Goal: Task Accomplishment & Management: Complete application form

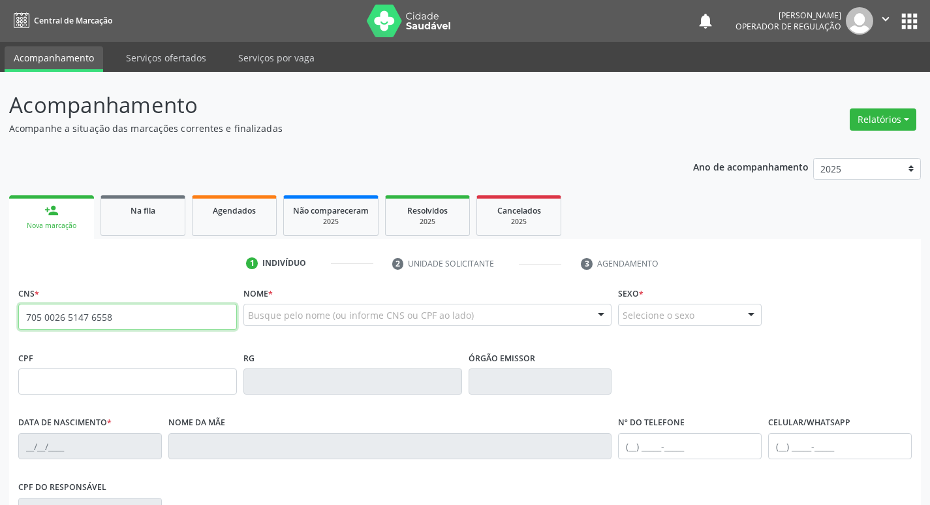
type input "705 0026 5147 6558"
type input "160.902.544-01"
type input "0[DATE]"
type input "[PERSON_NAME]"
type input "[PHONE_NUMBER]"
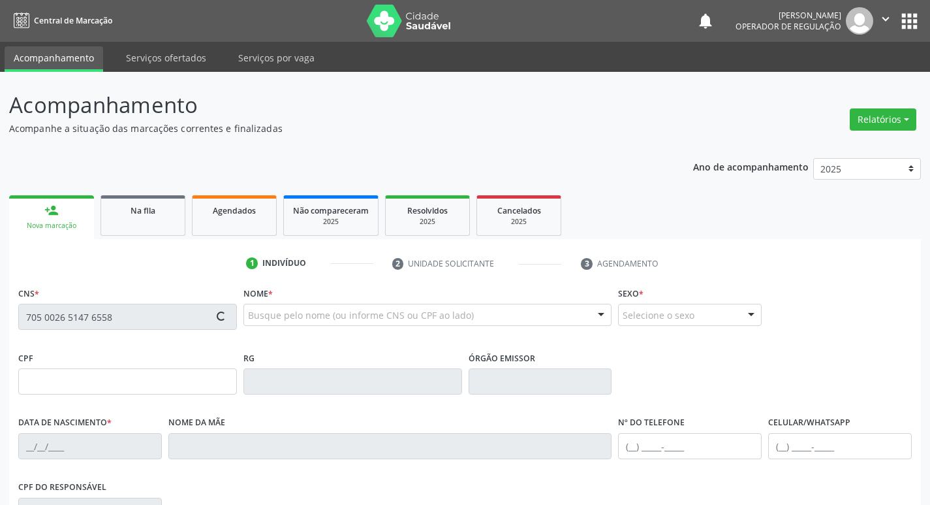
type input "[PHONE_NUMBER]"
type input "108.455.064-47"
type input "S/N"
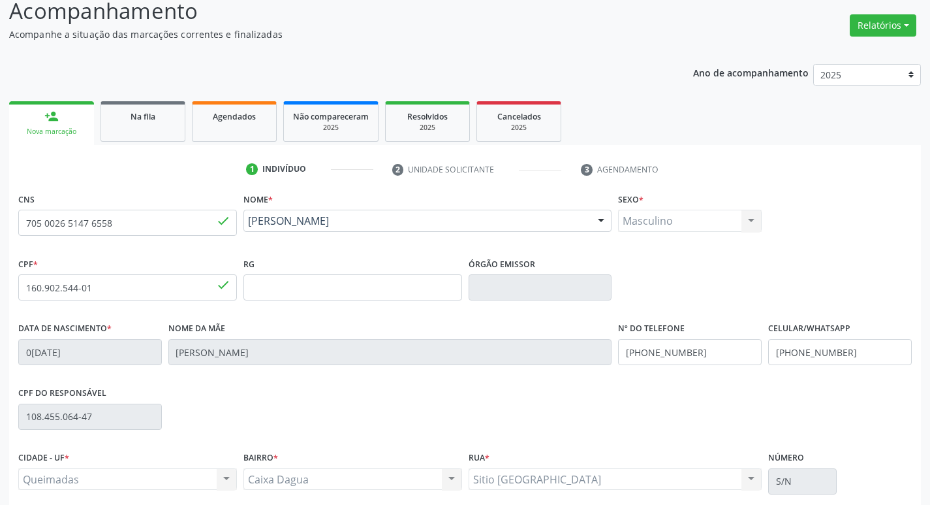
scroll to position [203, 0]
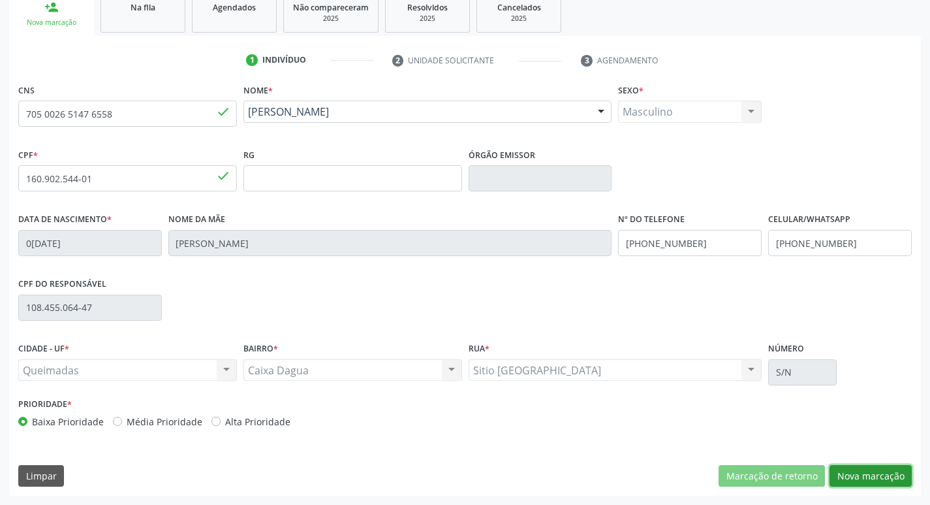
click at [888, 480] on button "Nova marcação" at bounding box center [871, 476] width 82 height 22
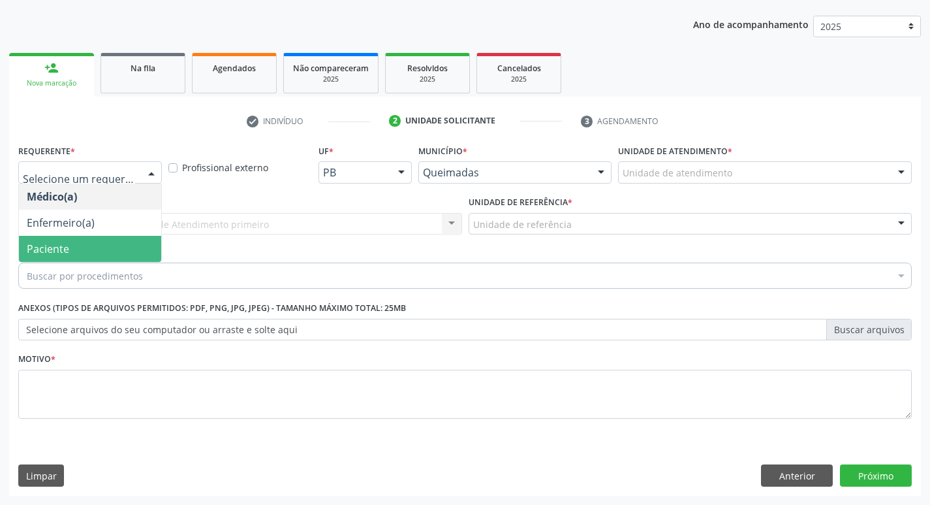
click at [119, 258] on span "Paciente" at bounding box center [90, 249] width 142 height 26
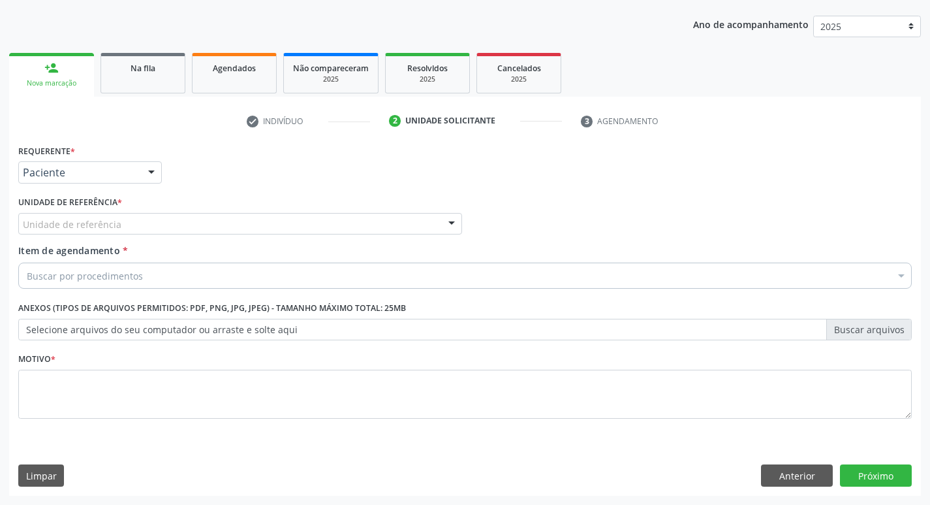
click at [131, 232] on div "Unidade de referência" at bounding box center [240, 224] width 444 height 22
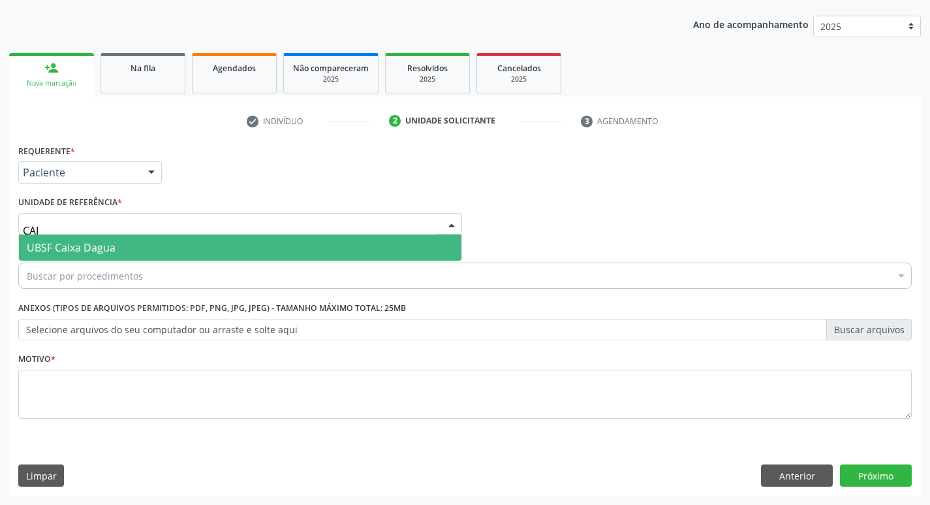
type input "CAIX"
click at [131, 239] on span "UBSF Caixa Dagua" at bounding box center [240, 247] width 443 height 26
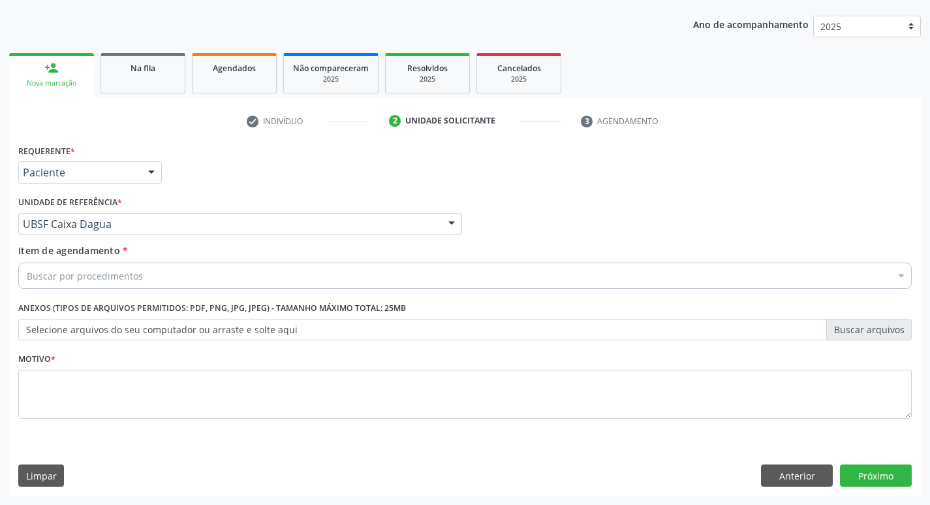
click at [128, 268] on div "Buscar por procedimentos" at bounding box center [465, 275] width 894 height 26
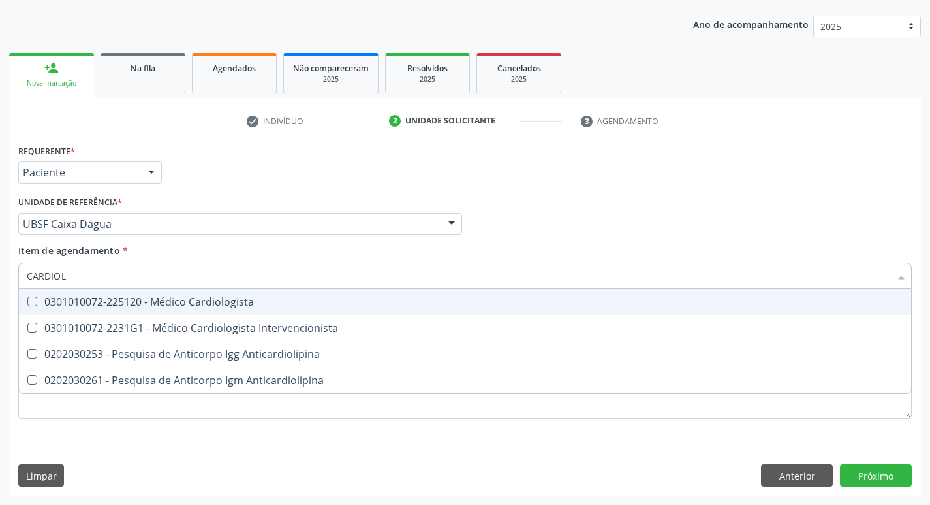
type input "CARDIOLO"
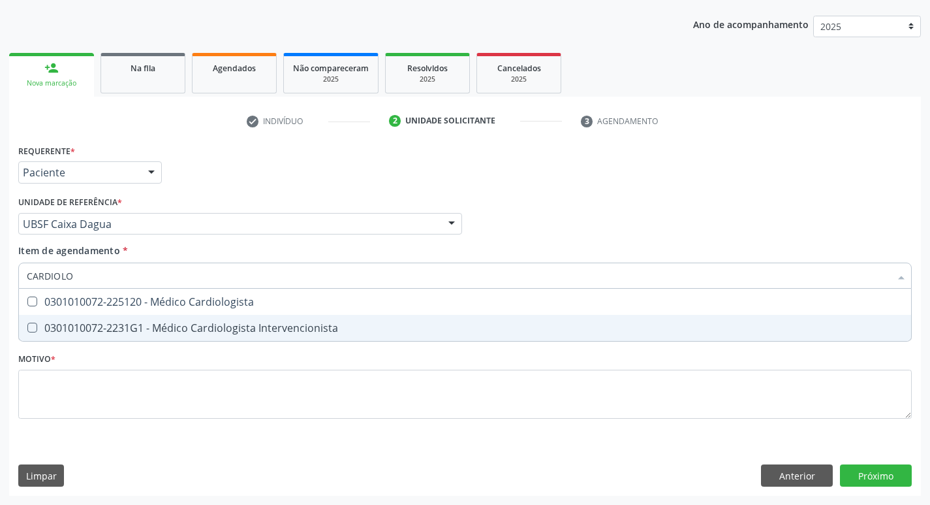
click at [157, 333] on div "0301010072-2231G1 - Médico Cardiologista Intervencionista" at bounding box center [465, 327] width 877 height 10
checkbox Intervencionista "true"
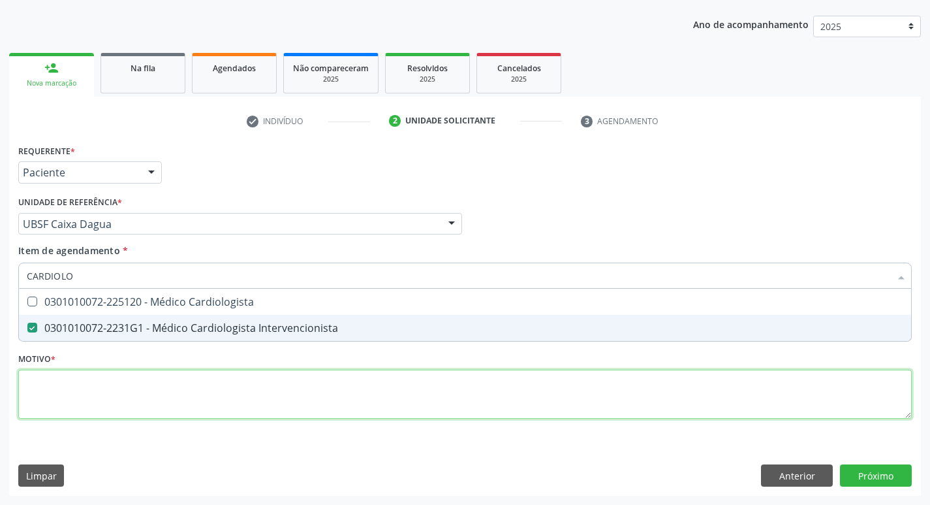
click at [170, 391] on div "Requerente * Paciente Médico(a) Enfermeiro(a) Paciente Nenhum resultado encontr…" at bounding box center [465, 289] width 894 height 296
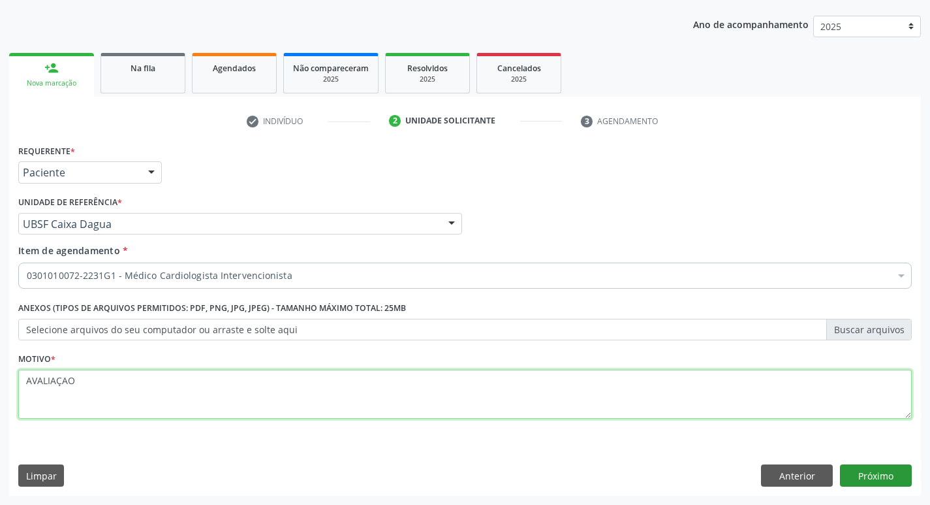
type textarea "AVALIAÇAO"
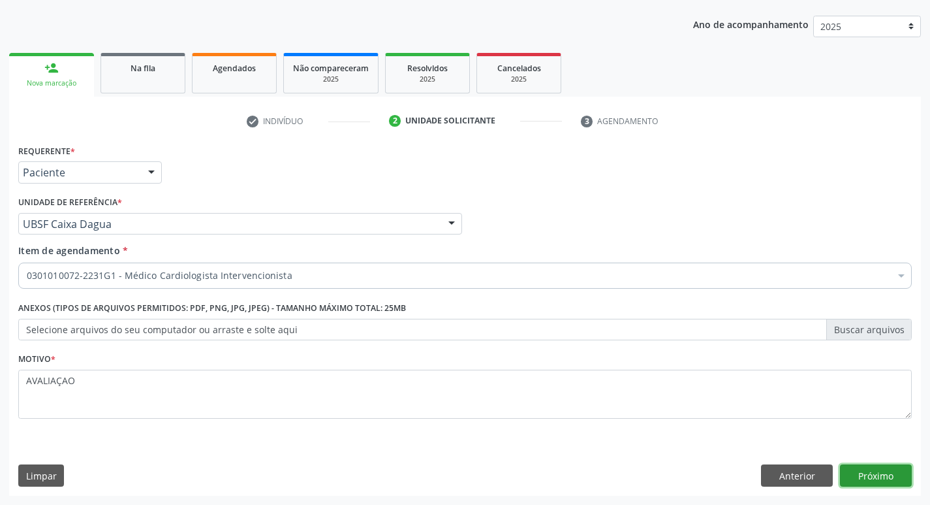
click at [880, 475] on button "Próximo" at bounding box center [876, 475] width 72 height 22
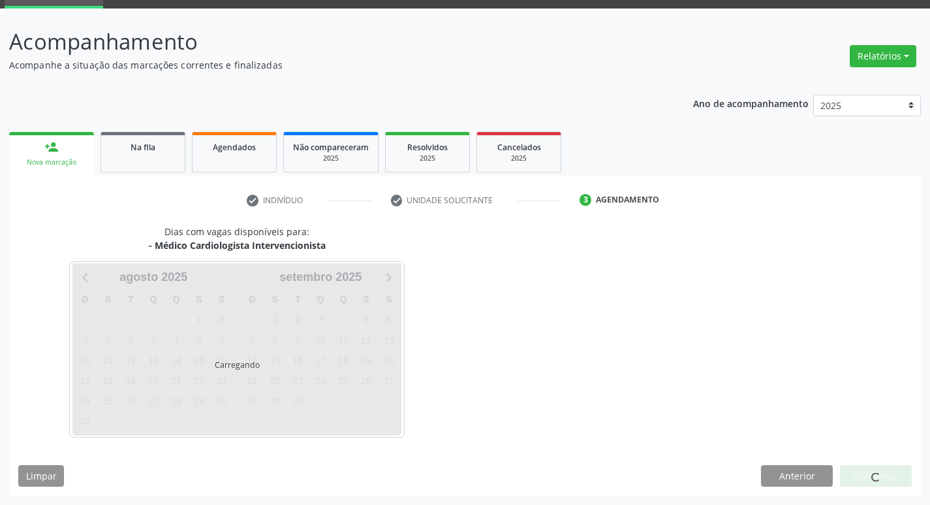
scroll to position [63, 0]
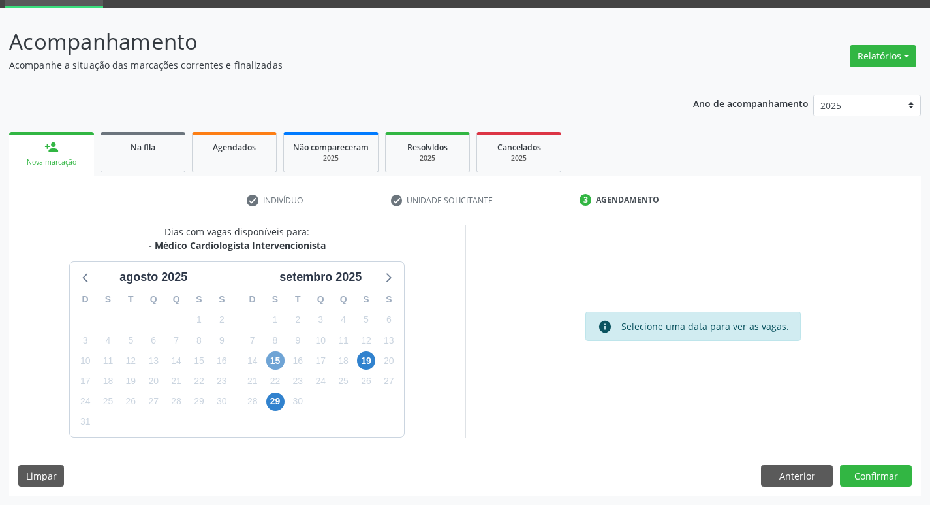
click at [281, 362] on span "15" at bounding box center [275, 360] width 18 height 18
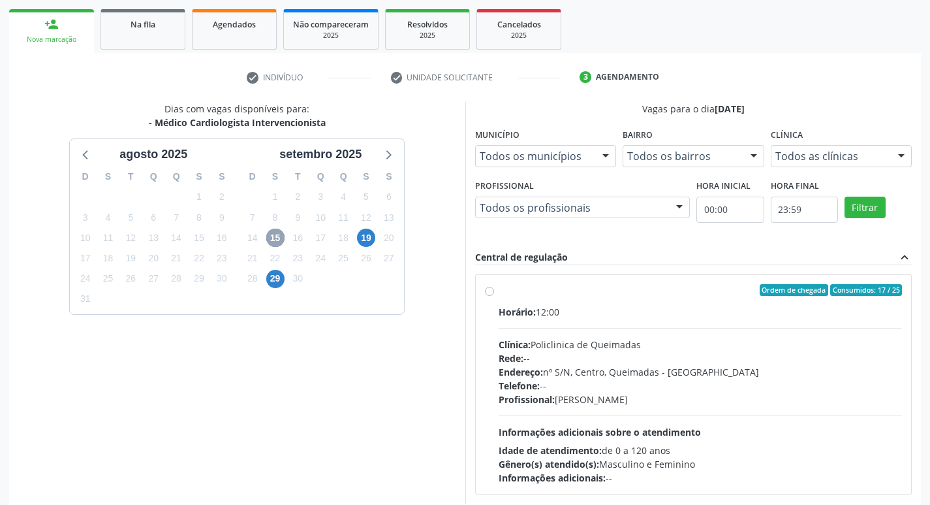
scroll to position [194, 0]
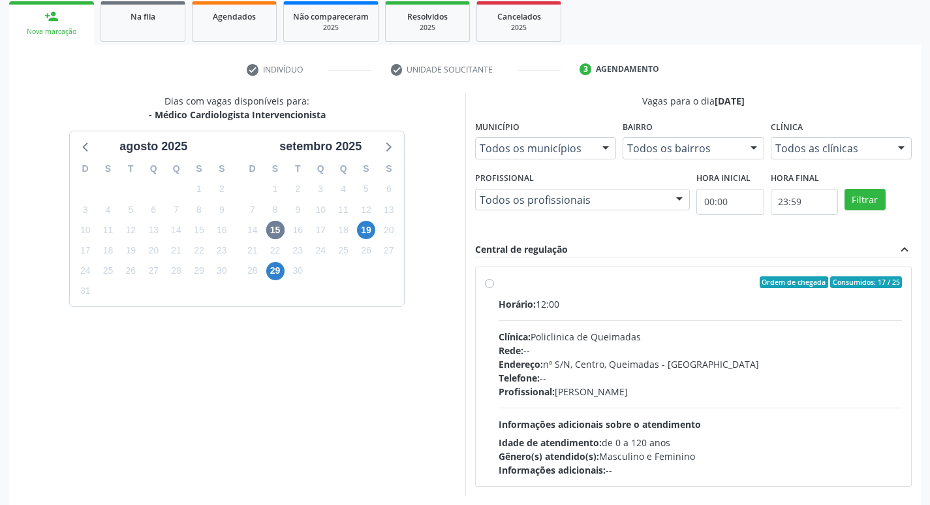
click at [702, 361] on div "Endereço: nº S/N, Centro, Queimadas - [GEOGRAPHIC_DATA]" at bounding box center [701, 364] width 404 height 14
click at [494, 288] on input "Ordem de chegada Consumidos: 17 / 25 Horário: 12:00 Clínica: Policlinica de Que…" at bounding box center [489, 282] width 9 height 12
radio input "true"
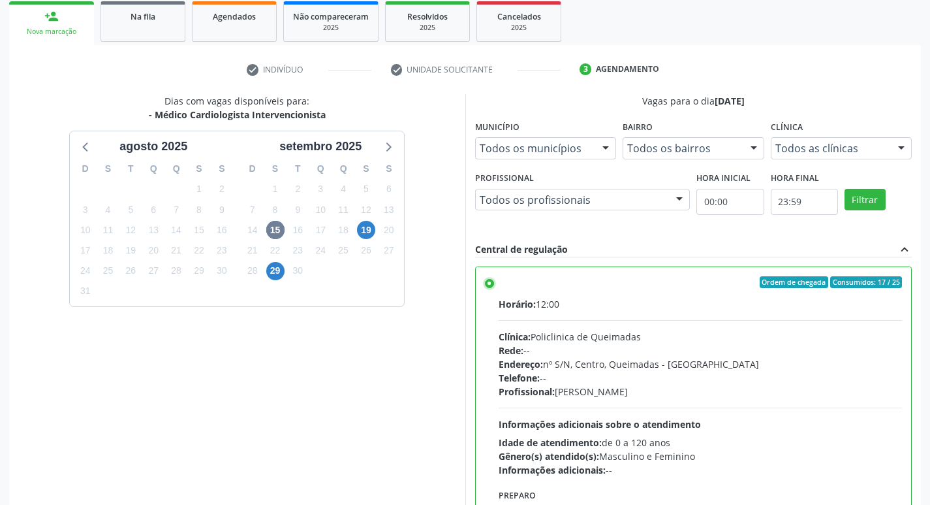
scroll to position [275, 0]
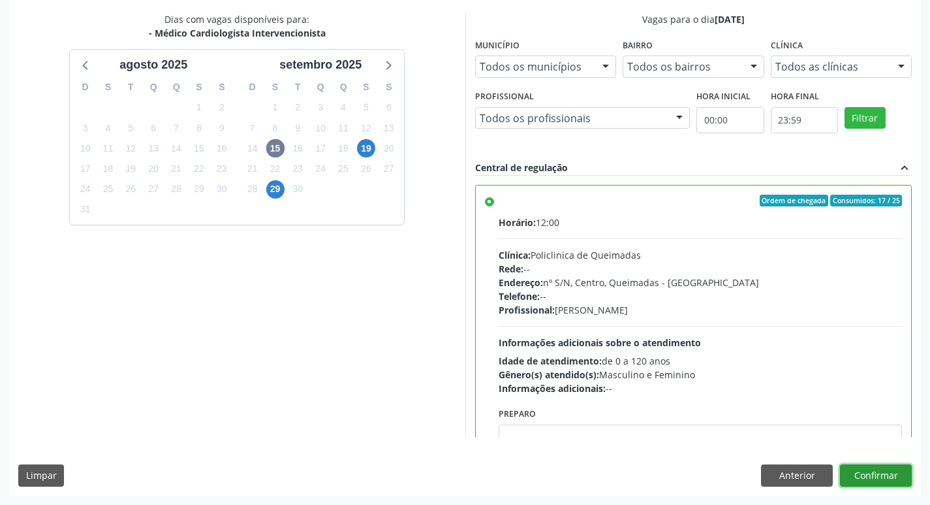
click at [877, 479] on button "Confirmar" at bounding box center [876, 475] width 72 height 22
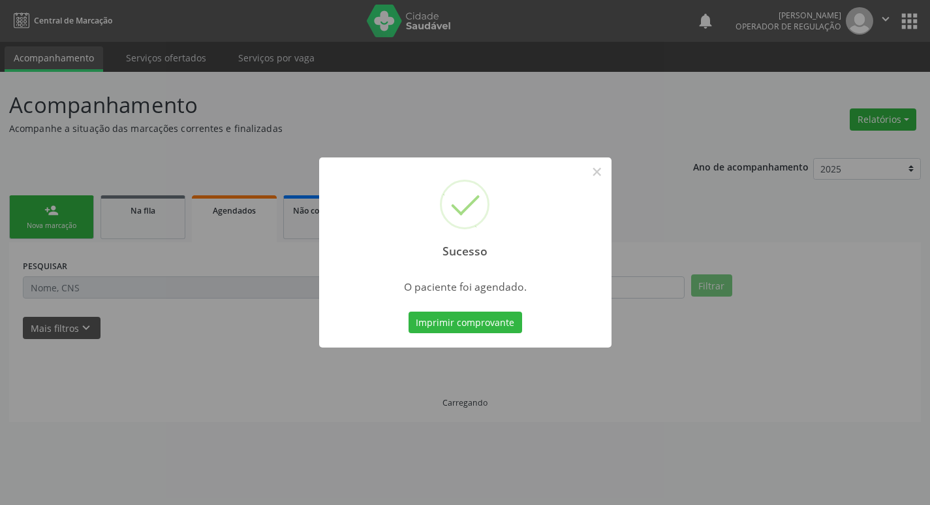
scroll to position [0, 0]
click at [488, 319] on button "Imprimir comprovante" at bounding box center [470, 322] width 114 height 22
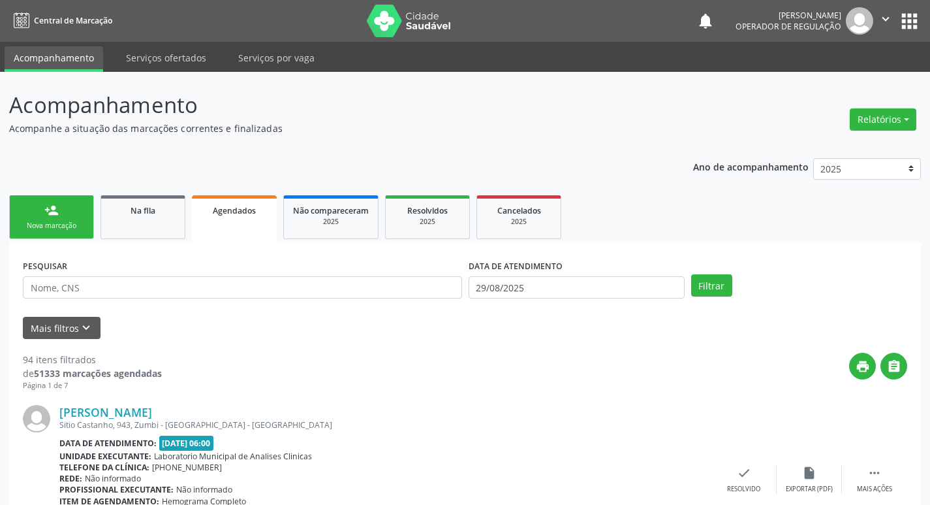
click at [73, 234] on link "person_add Nova marcação" at bounding box center [51, 217] width 85 height 44
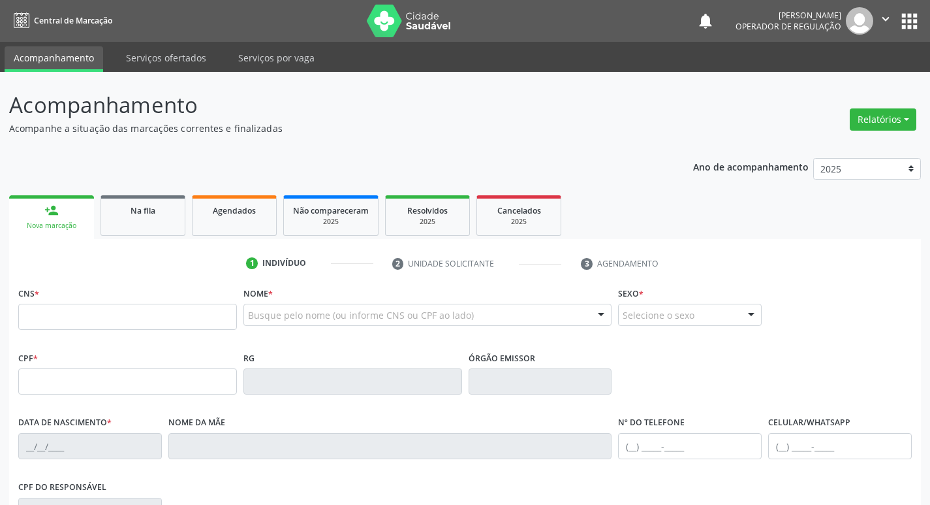
click at [211, 302] on div "CNS *" at bounding box center [127, 306] width 219 height 46
click at [211, 308] on input "text" at bounding box center [127, 317] width 219 height 26
type input "705 0026 5147 6558"
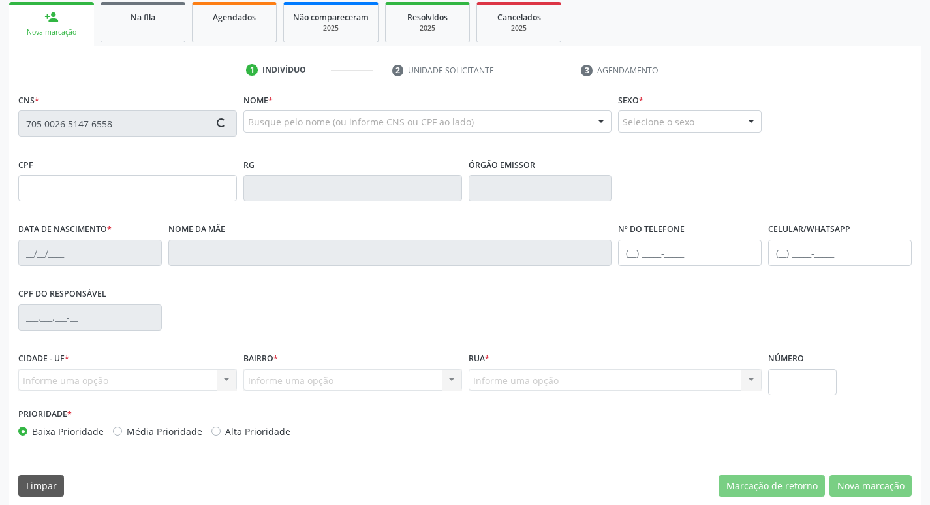
scroll to position [196, 0]
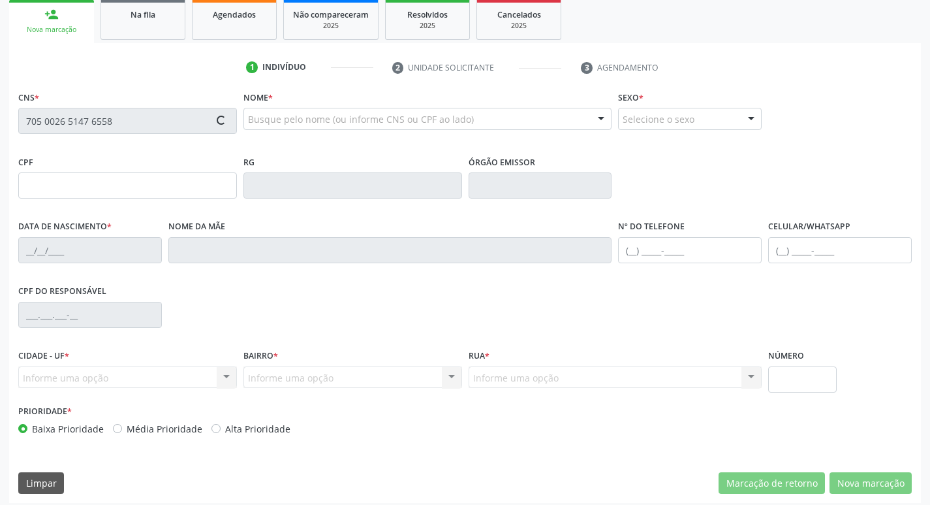
type input "160.902.544-01"
type input "0[DATE]"
type input "[PERSON_NAME]"
type input "[PHONE_NUMBER]"
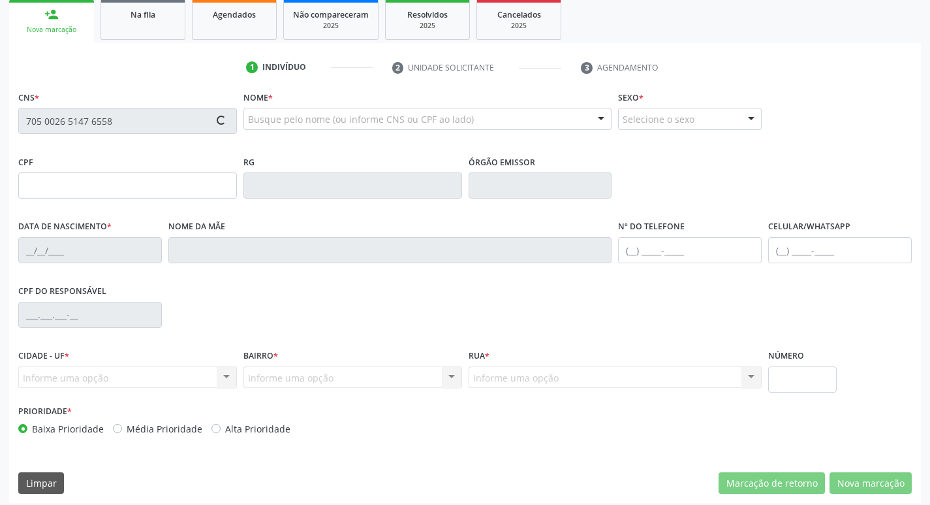
type input "108.455.064-47"
type input "S/N"
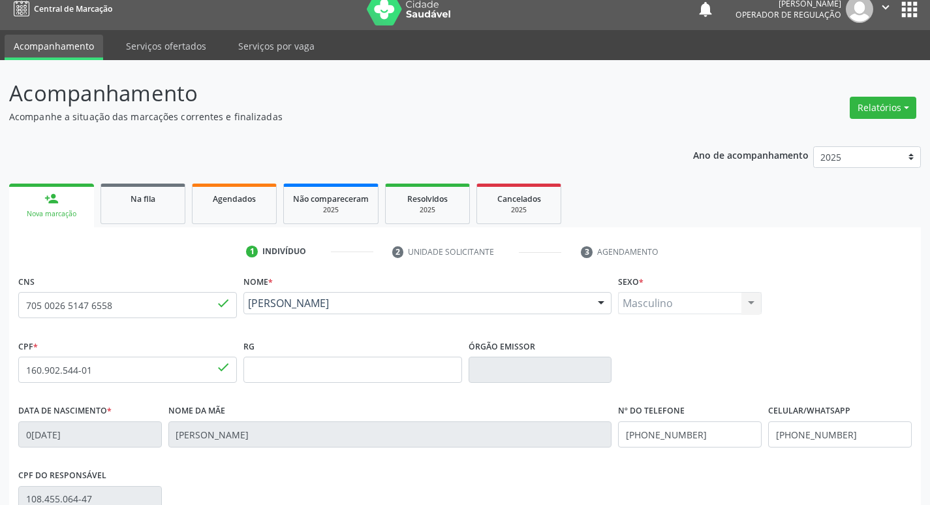
scroll to position [7, 0]
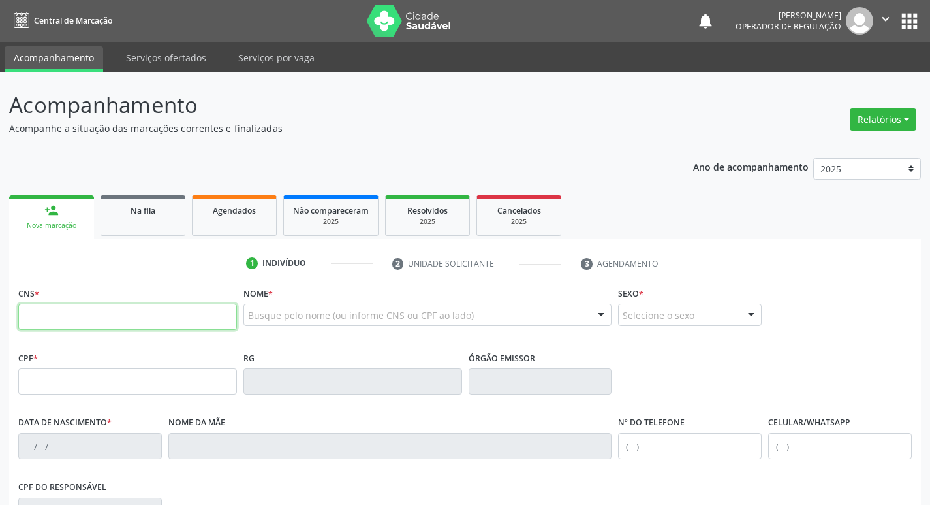
scroll to position [7, 0]
